Goal: Task Accomplishment & Management: Manage account settings

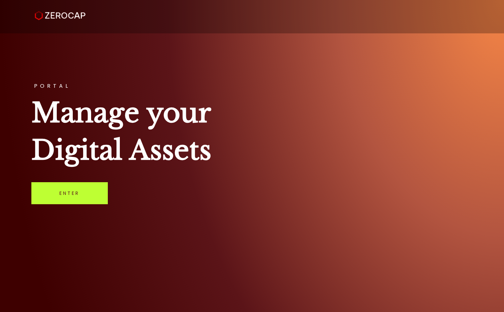
click at [77, 191] on link "Enter" at bounding box center [69, 193] width 77 height 22
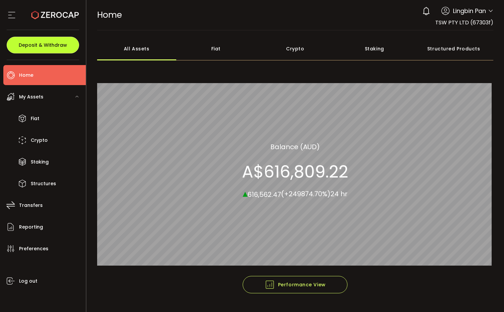
click at [52, 46] on span "Deposit & Withdraw" at bounding box center [43, 45] width 48 height 5
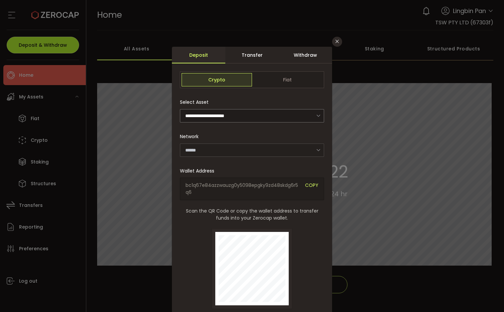
type input "*******"
click at [304, 53] on div "Withdraw" at bounding box center [305, 55] width 53 height 17
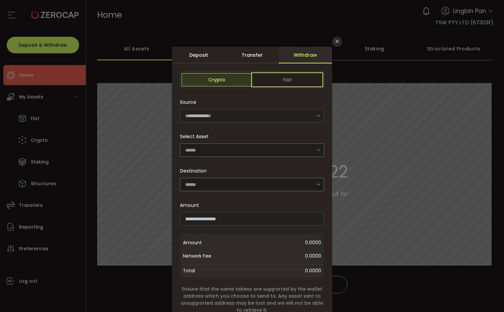
click at [291, 83] on span "Fiat" at bounding box center [287, 79] width 70 height 13
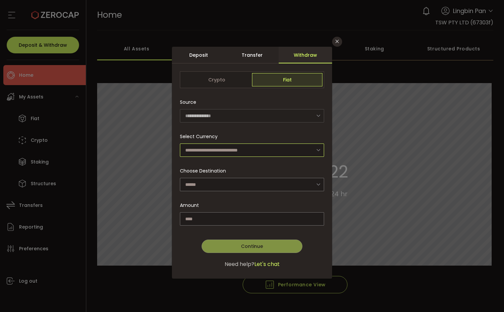
click at [261, 152] on input "dialog" at bounding box center [252, 150] width 144 height 13
click at [258, 165] on li "Australian Dollar (AUD)" at bounding box center [253, 167] width 146 height 11
type input "**********"
click at [263, 182] on input "dialog" at bounding box center [252, 184] width 144 height 13
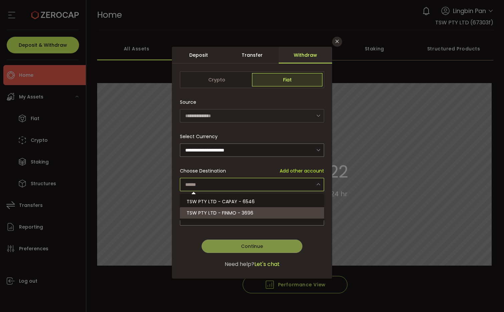
click at [256, 212] on li "TSW PTY LTD - FINMO - 3696" at bounding box center [253, 212] width 146 height 11
type input "**********"
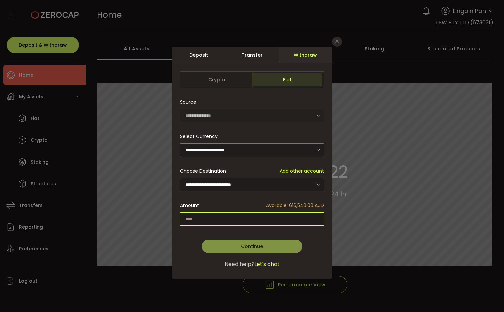
click at [257, 215] on input "dialog" at bounding box center [252, 218] width 144 height 13
type input "******"
click at [258, 245] on span "Continue" at bounding box center [252, 246] width 22 height 7
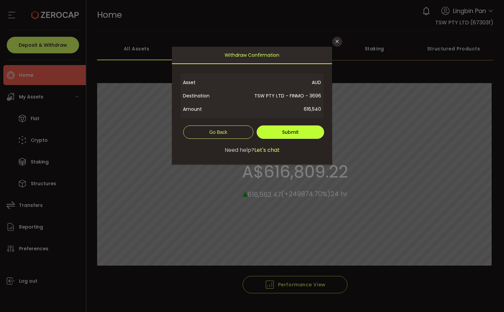
click at [305, 132] on button "Submit" at bounding box center [290, 132] width 67 height 13
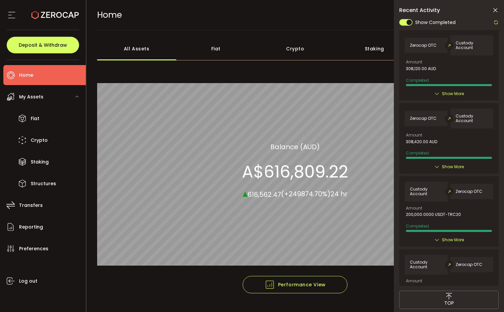
click at [451, 94] on span "Show More" at bounding box center [453, 94] width 22 height 7
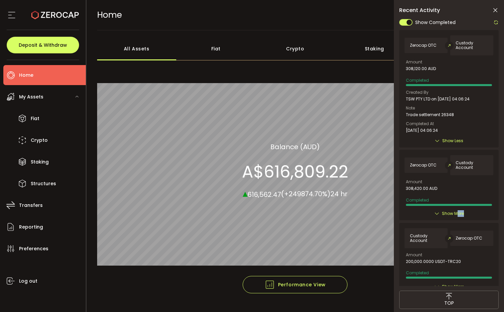
click at [457, 215] on div "Zerocap OTC Custody Account Amount 308,420.00 AUD Completed Created By TSW PTY …" at bounding box center [450, 185] width 100 height 70
click at [453, 216] on span "Show More" at bounding box center [453, 213] width 22 height 7
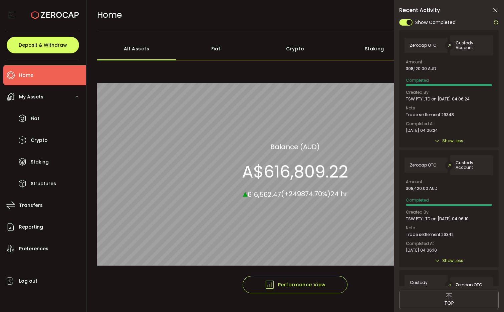
scroll to position [130, 0]
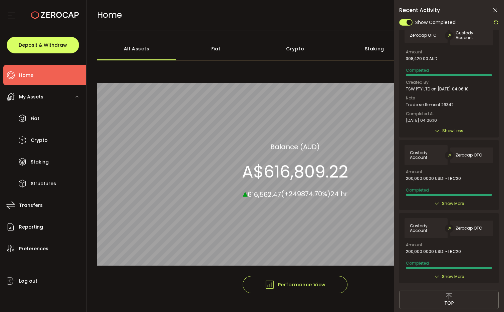
click at [453, 208] on div "Custody Account Zerocap OTC Amount 200,000.0000 USDT-TRC20 Completed Created By…" at bounding box center [450, 175] width 100 height 70
click at [453, 206] on span "Show More" at bounding box center [453, 203] width 22 height 7
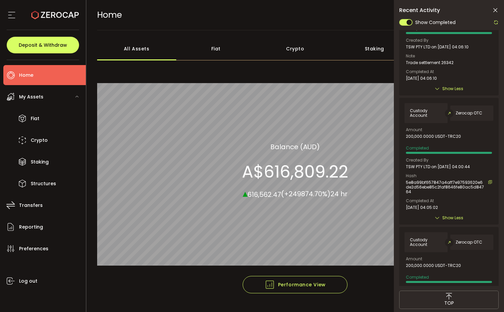
scroll to position [0, 0]
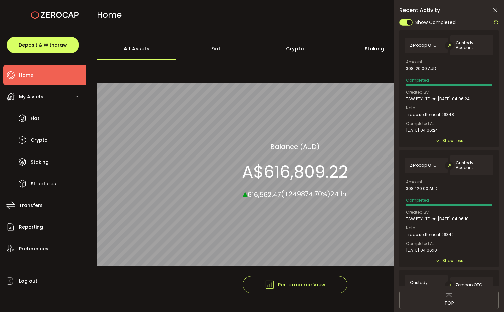
click at [497, 8] on icon at bounding box center [495, 10] width 7 height 7
